Goal: Find specific page/section: Find specific page/section

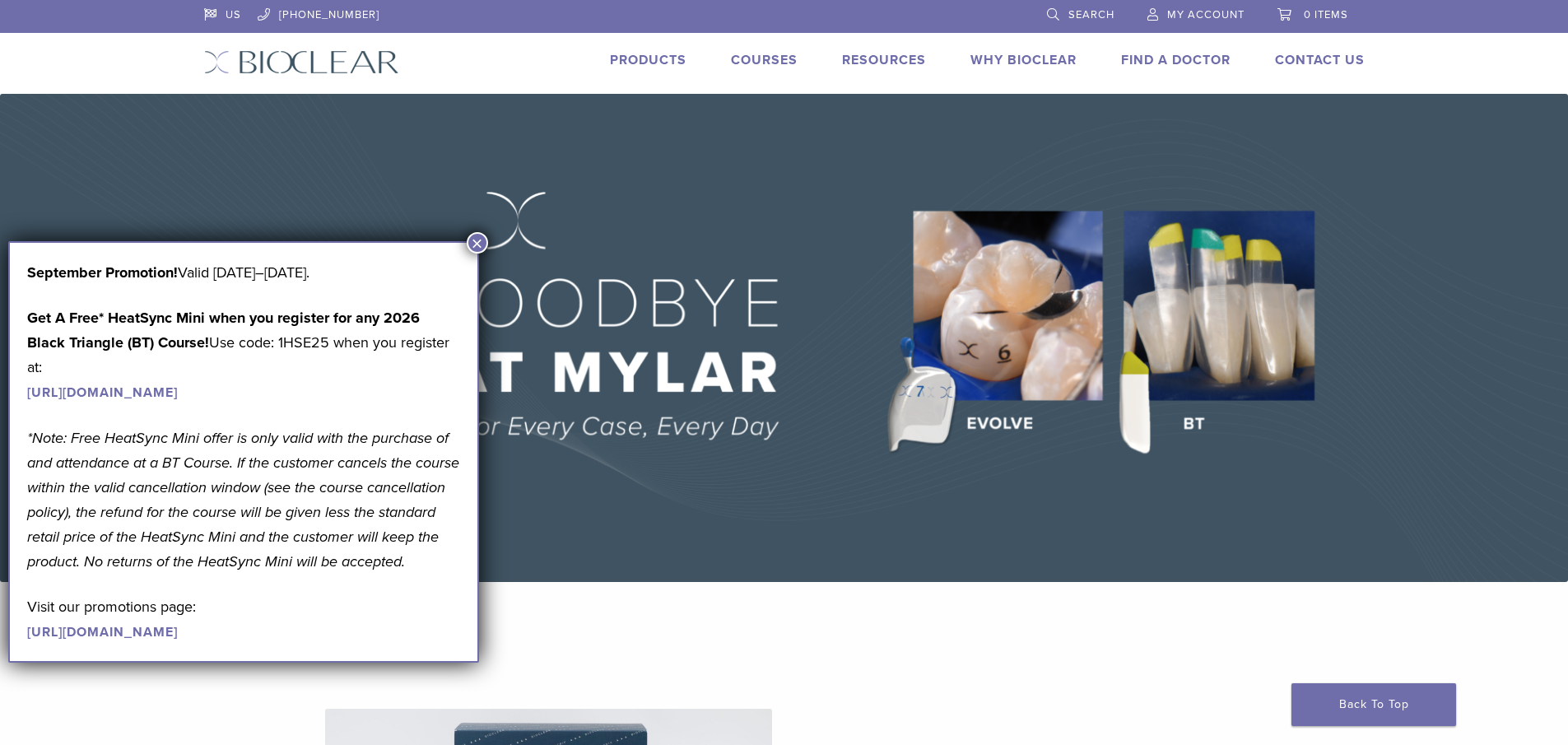
click at [1235, 132] on img at bounding box center [784, 337] width 1568 height 488
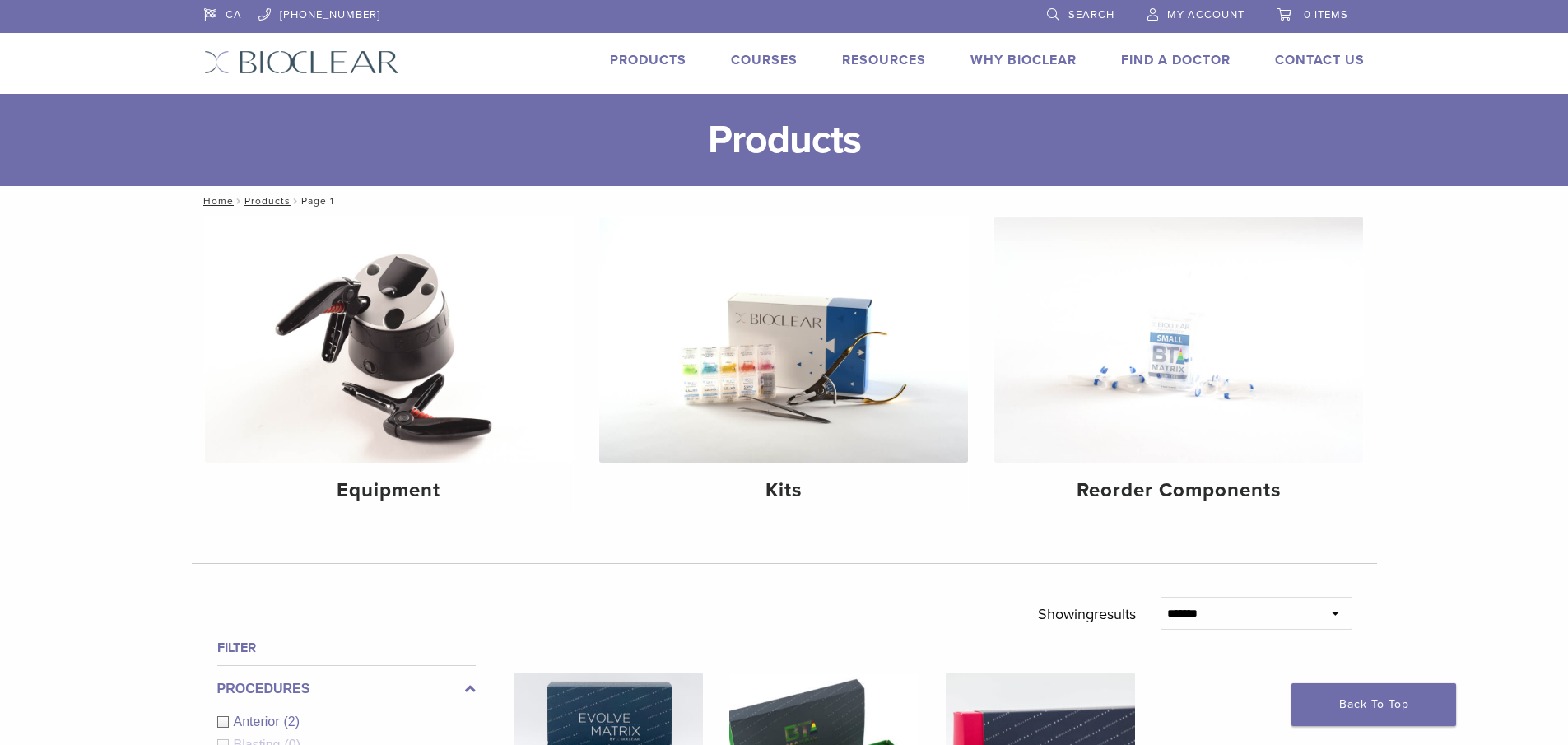
click at [1141, 60] on link "Find A Doctor" at bounding box center [1176, 60] width 109 height 17
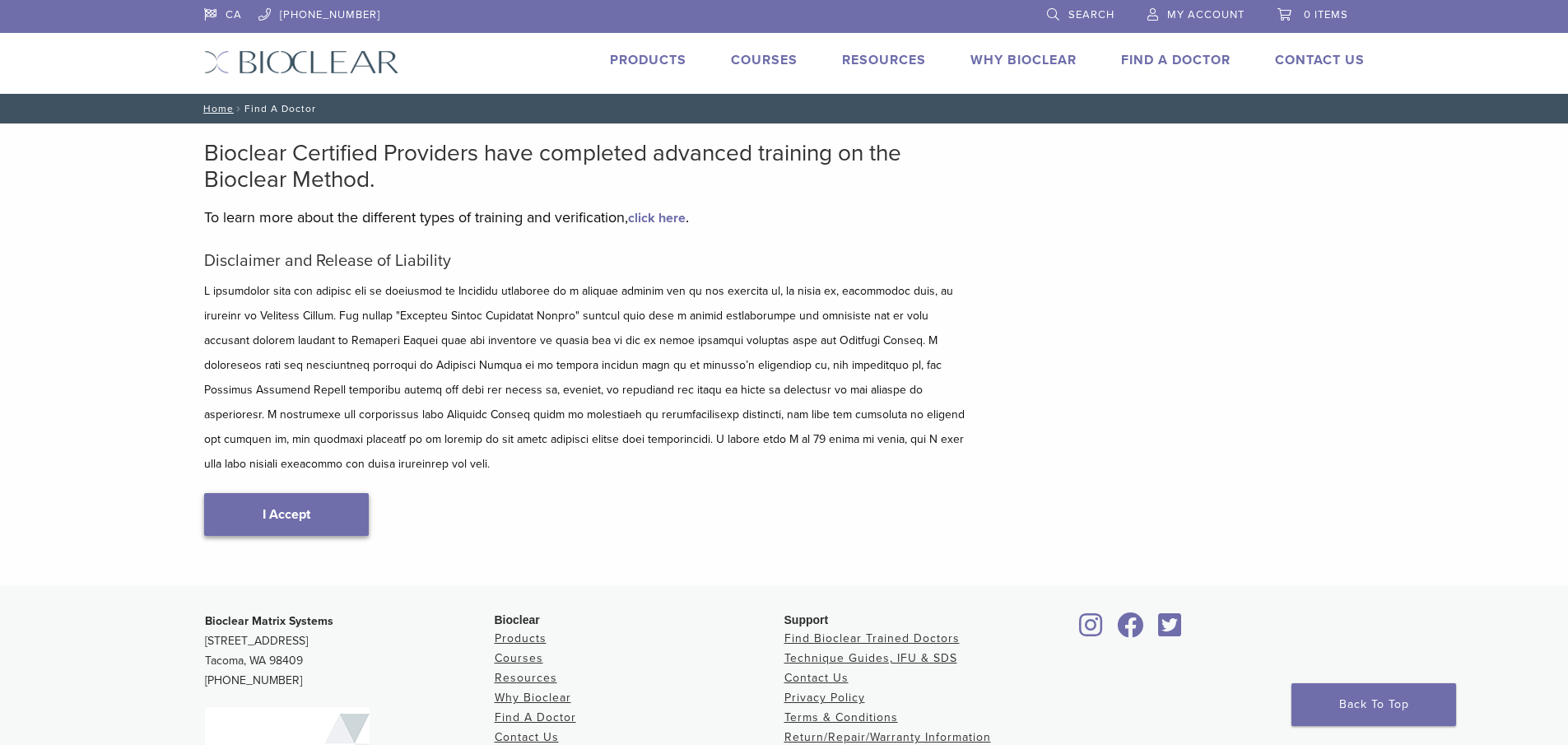
type input "*******"
click at [278, 493] on link "I Accept" at bounding box center [286, 514] width 164 height 42
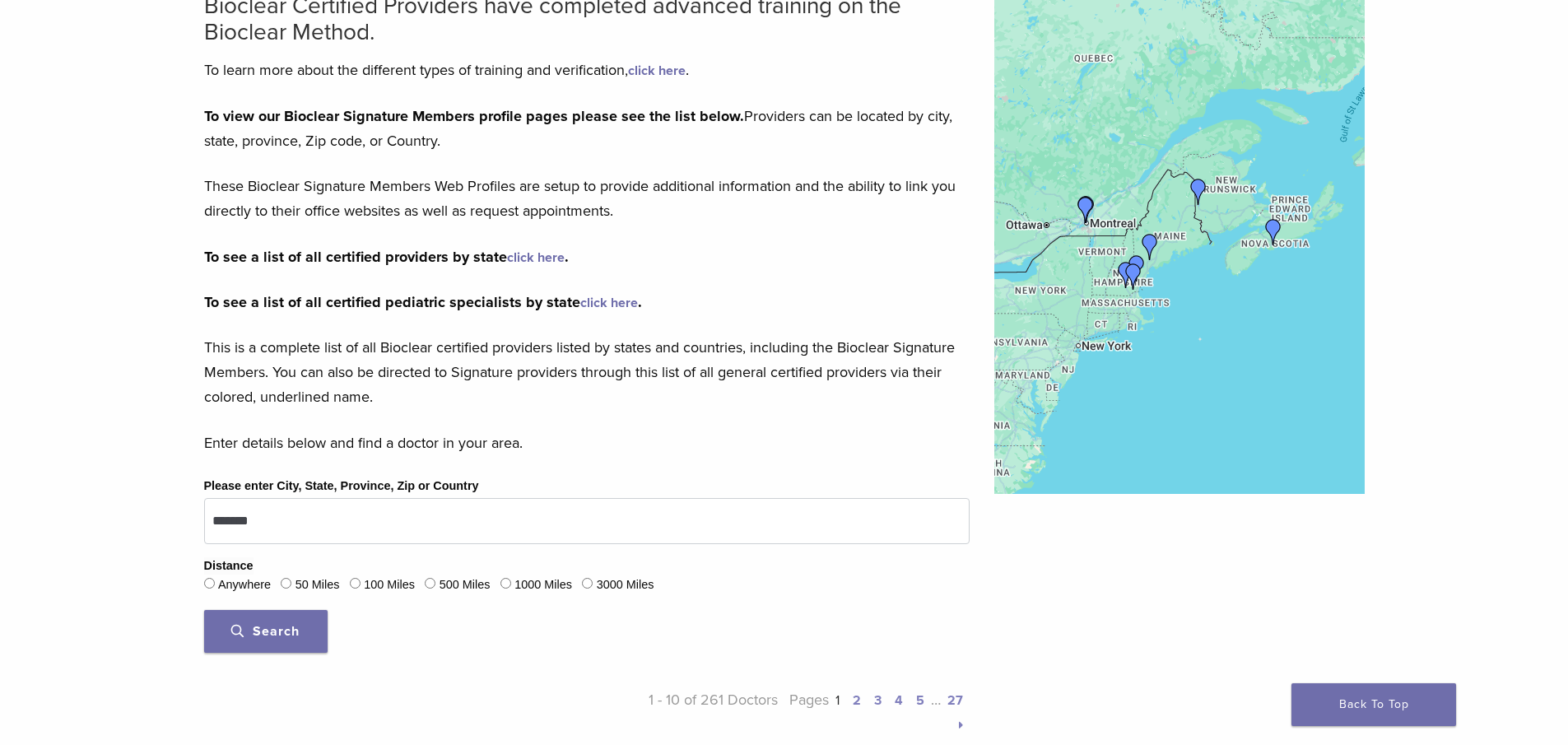
scroll to position [247, 0]
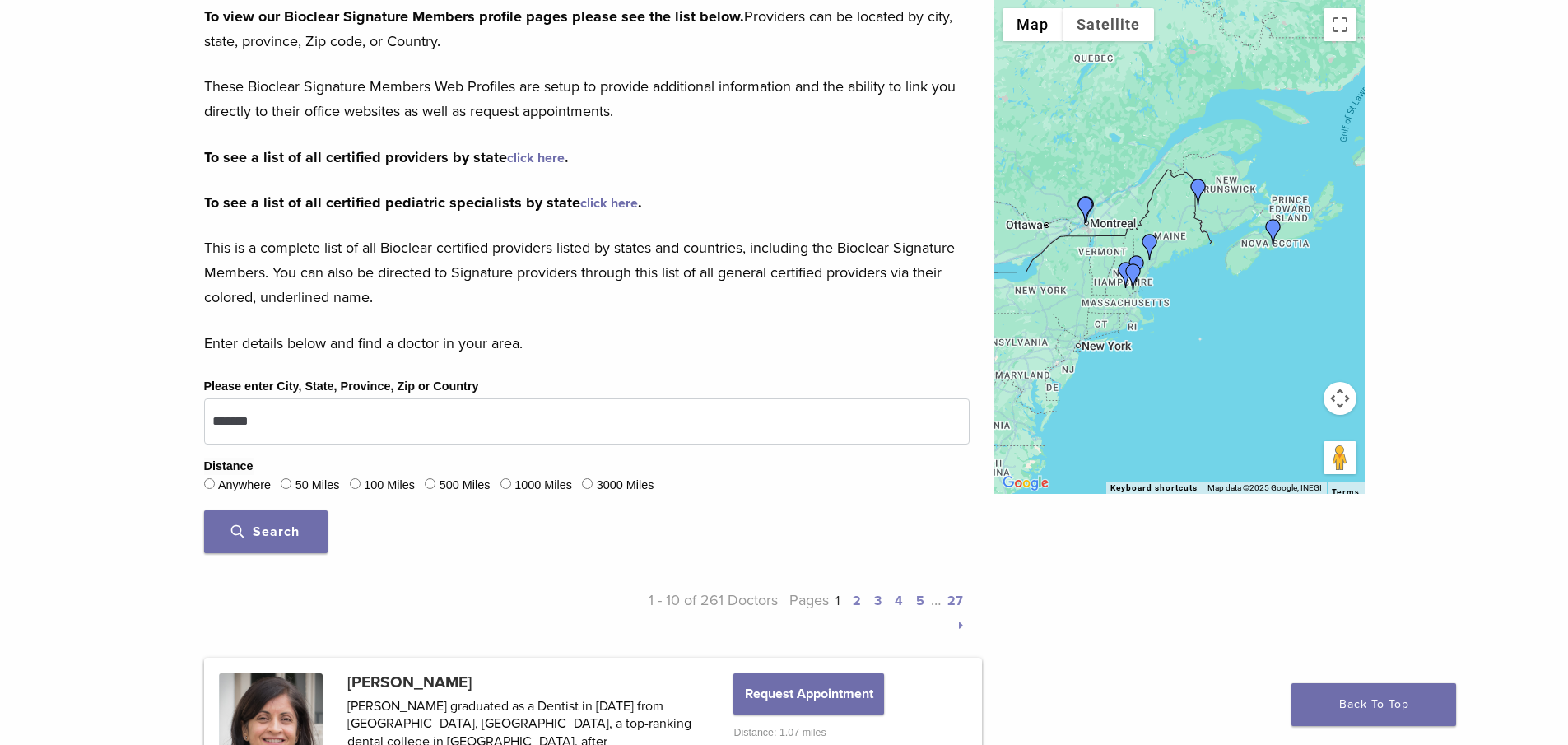
click at [268, 534] on span "Search" at bounding box center [265, 531] width 68 height 17
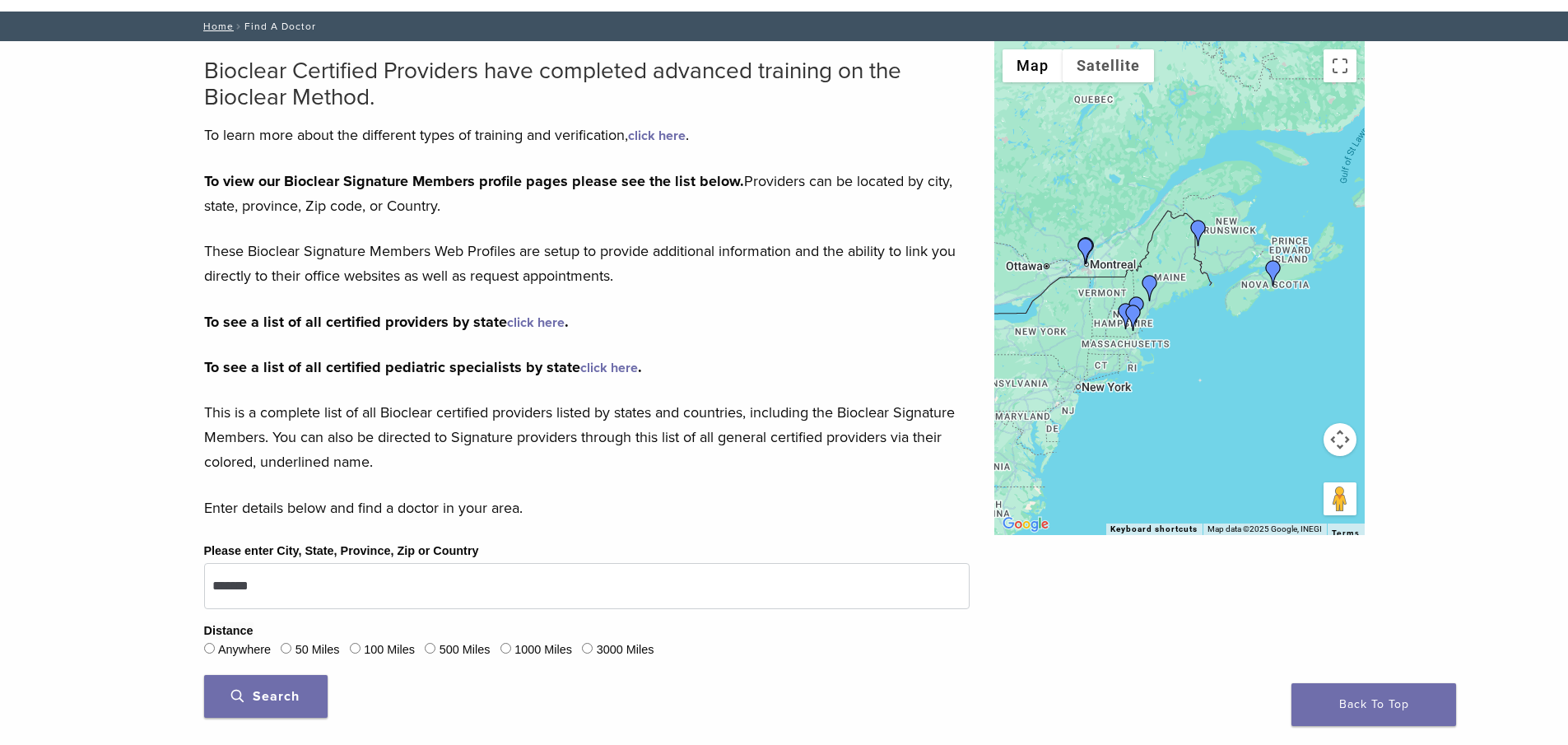
scroll to position [0, 0]
